Goal: Navigation & Orientation: Go to known website

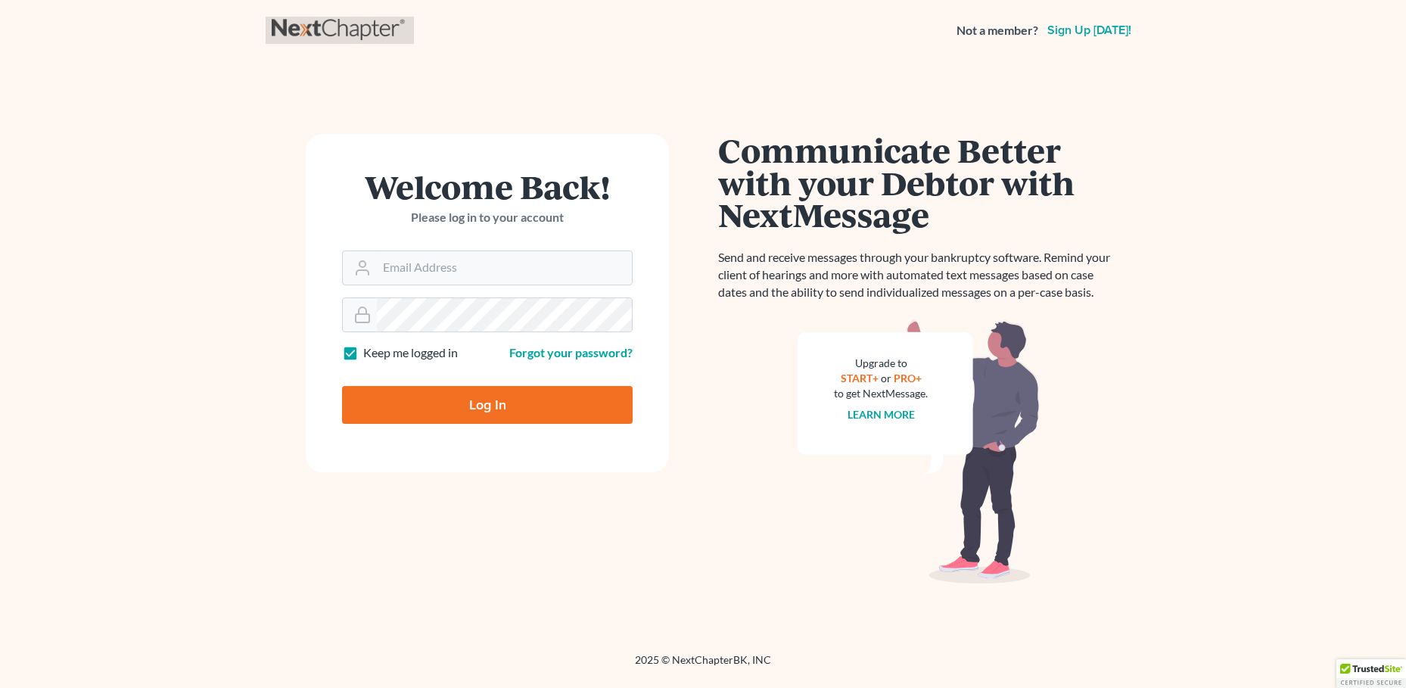
click at [364, 30] on link at bounding box center [340, 30] width 136 height 27
